Goal: Task Accomplishment & Management: Manage account settings

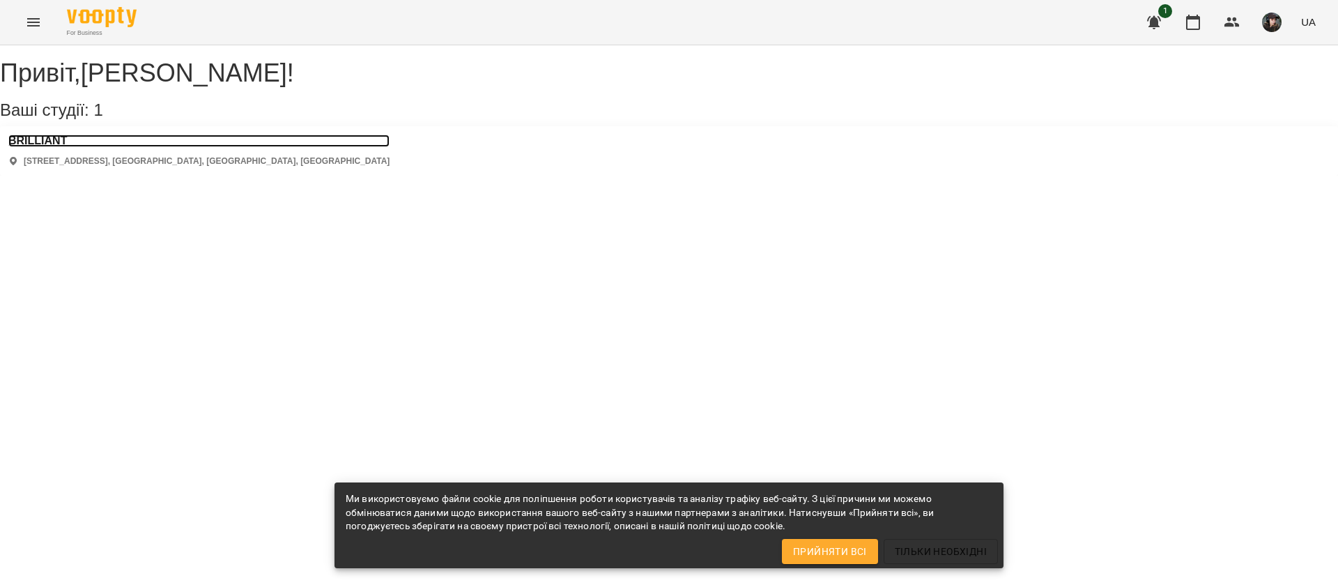
click at [59, 147] on h3 "BRILLIANT" at bounding box center [198, 141] width 381 height 13
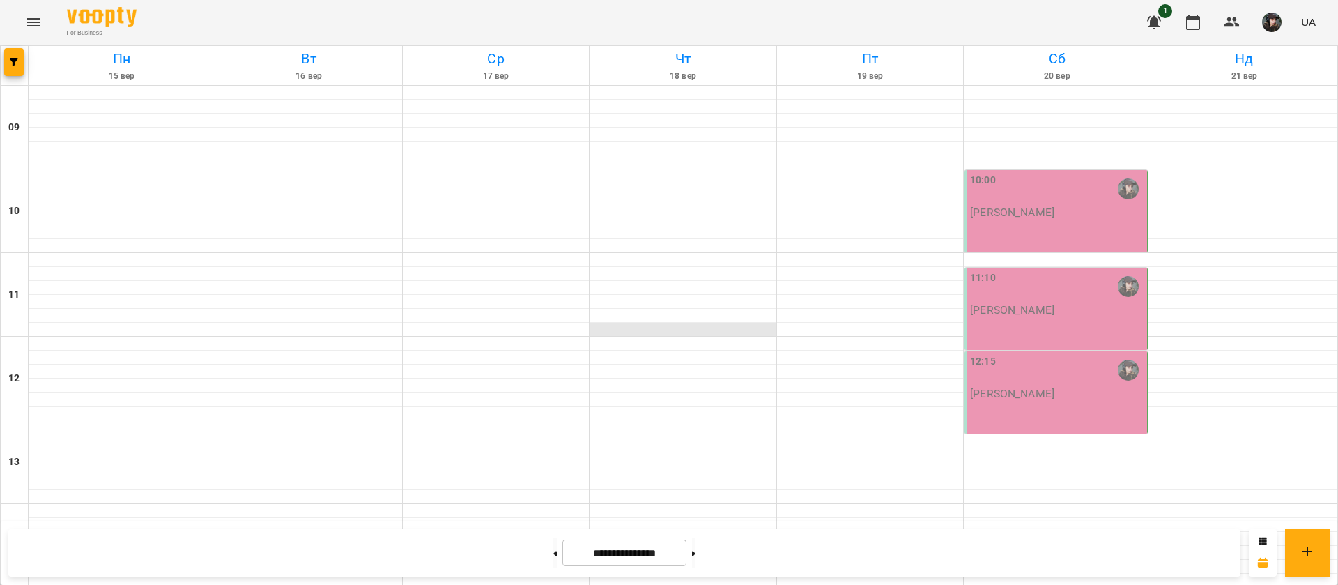
scroll to position [567, 0]
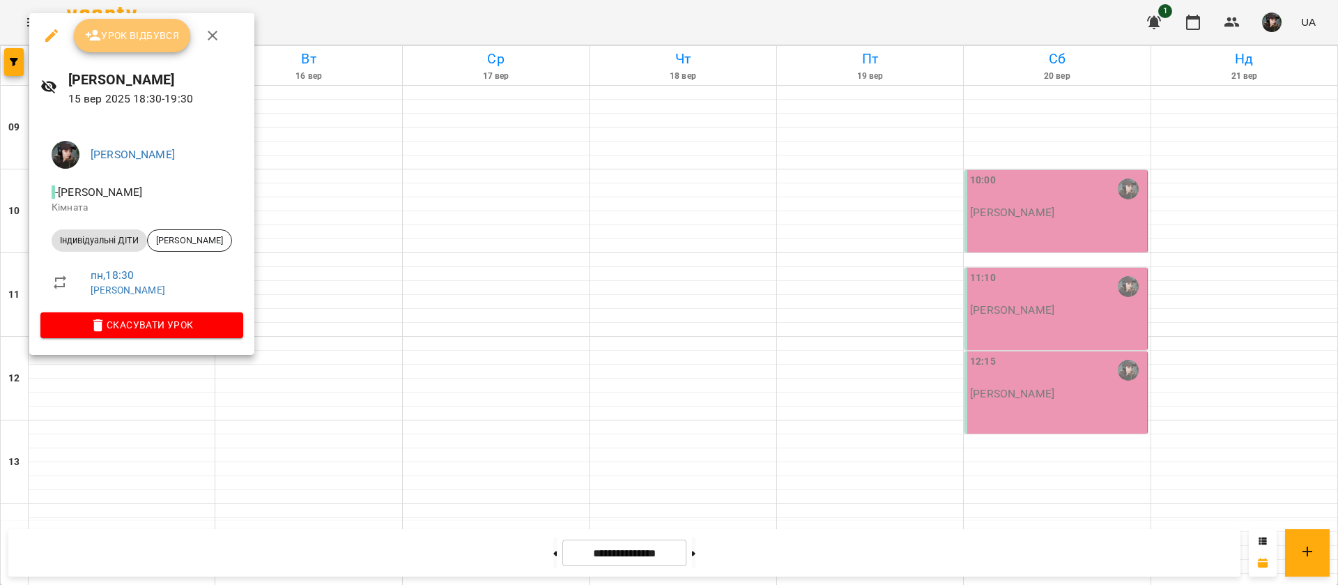
click at [138, 49] on button "Урок відбувся" at bounding box center [132, 35] width 117 height 33
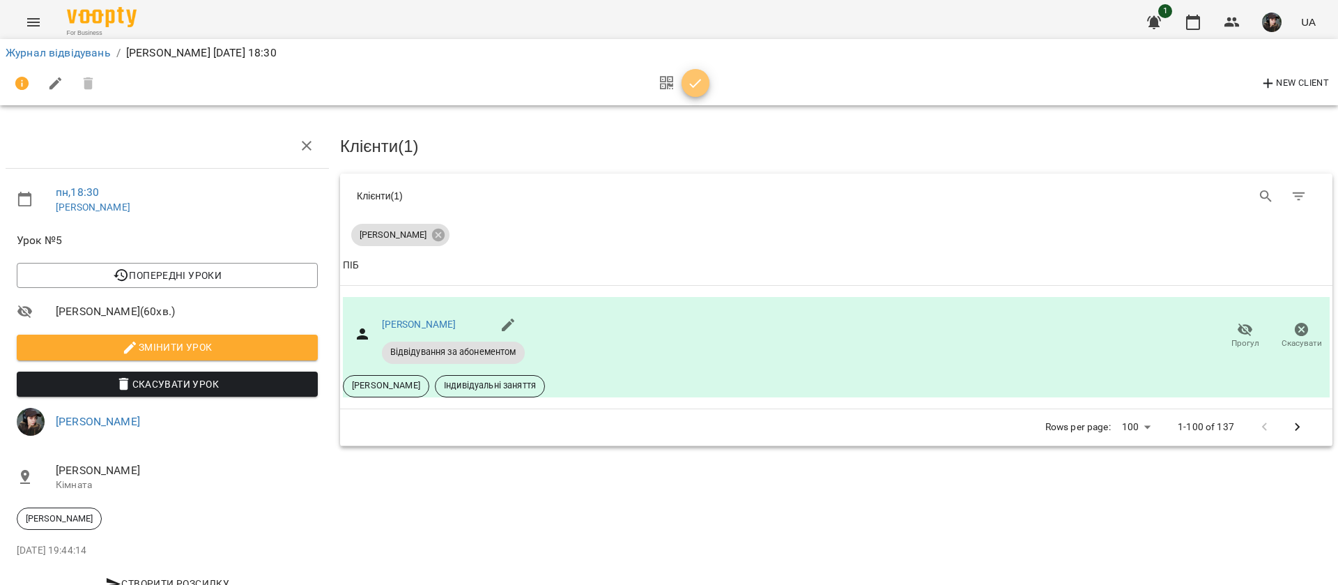
click at [692, 82] on icon "button" at bounding box center [695, 83] width 17 height 17
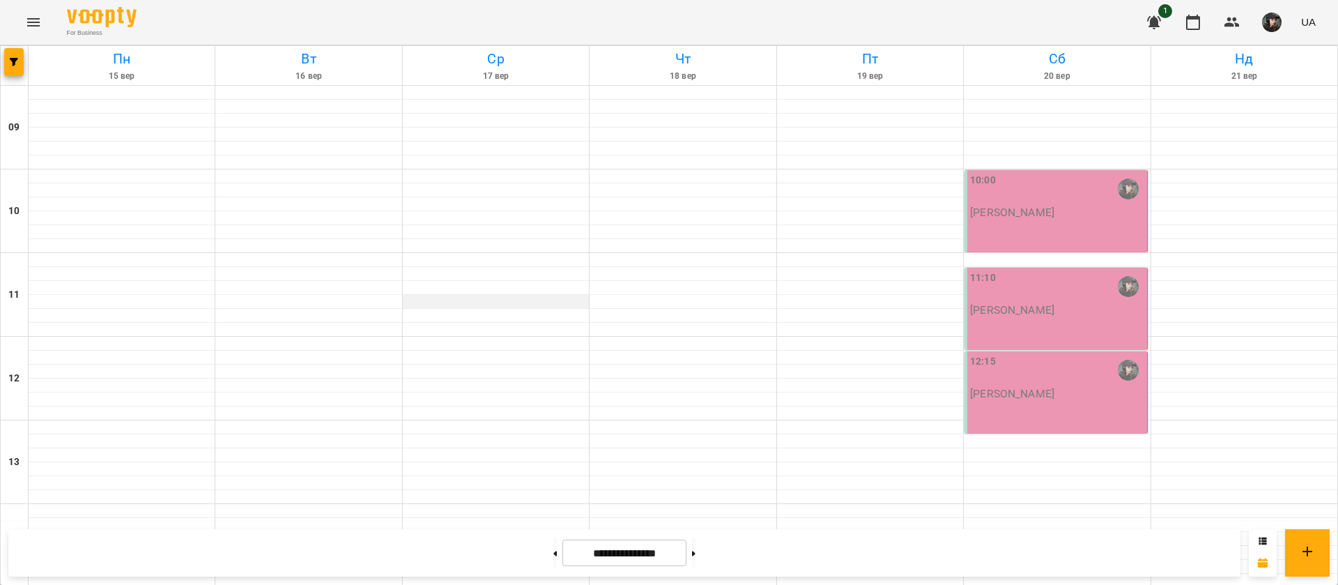
scroll to position [567, 0]
